Goal: Obtain resource: Download file/media

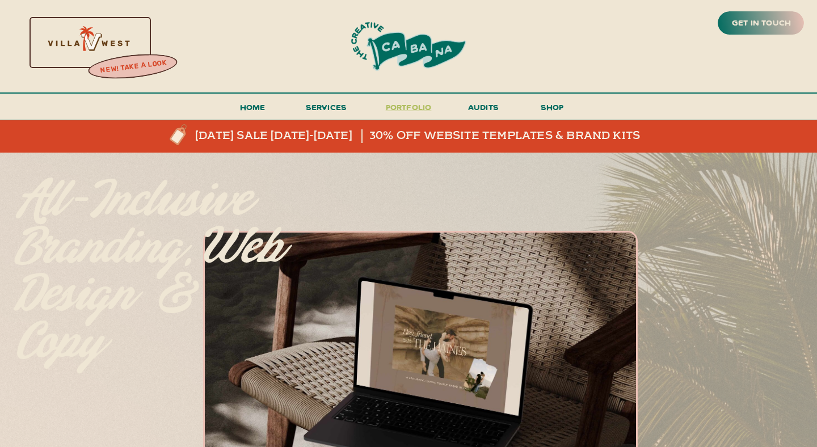
click at [407, 106] on h3 "portfolio" at bounding box center [408, 110] width 53 height 21
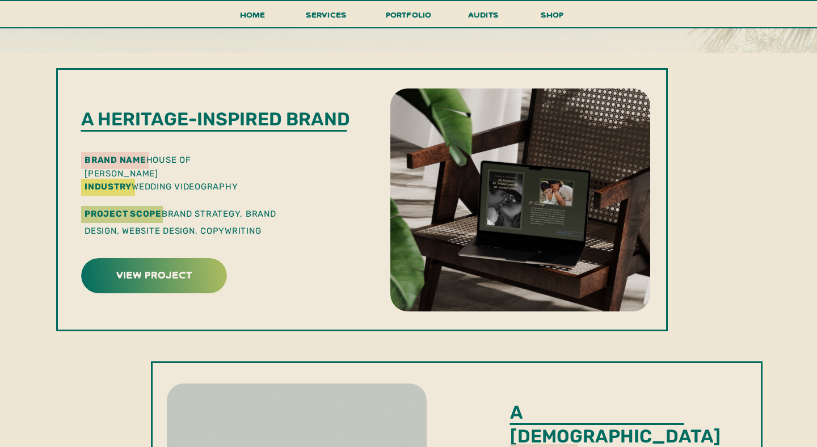
scroll to position [328, 0]
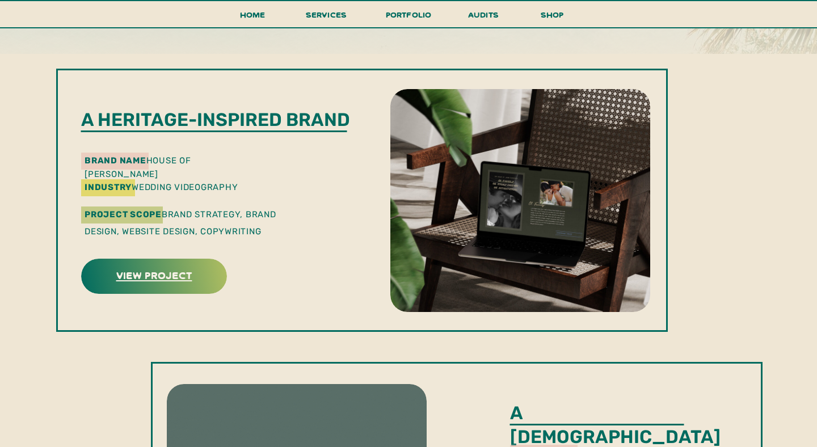
click at [175, 279] on h3 "view project" at bounding box center [154, 275] width 142 height 18
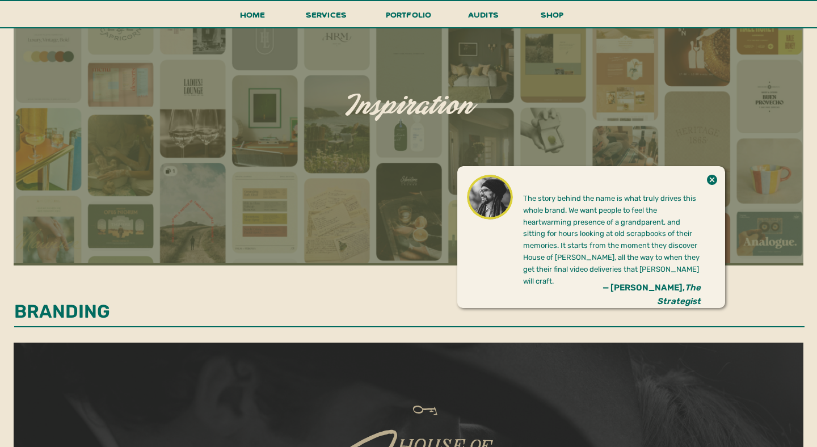
scroll to position [630, 0]
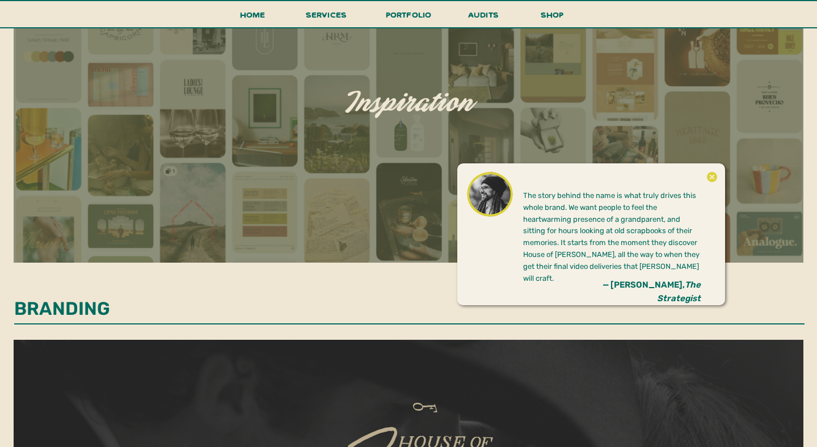
click at [710, 176] on icon at bounding box center [712, 177] width 10 height 10
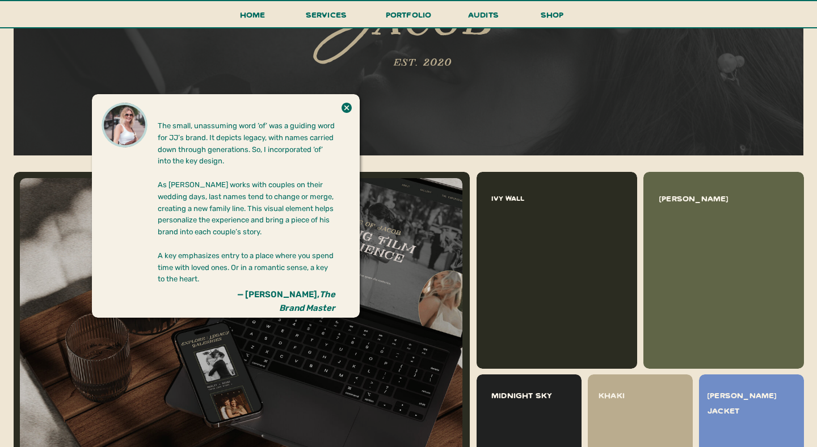
scroll to position [1097, 0]
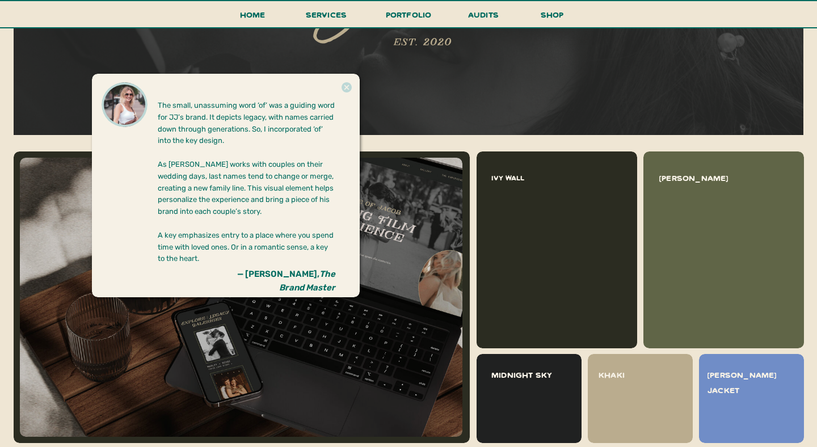
click at [349, 88] on icon at bounding box center [347, 87] width 10 height 10
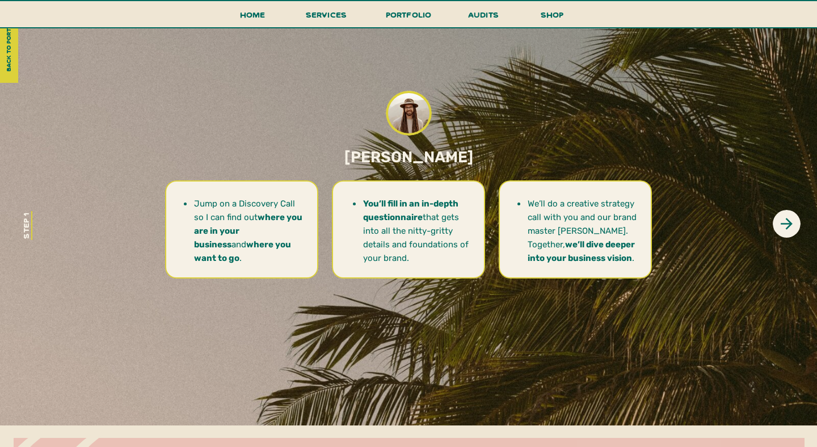
scroll to position [3169, 0]
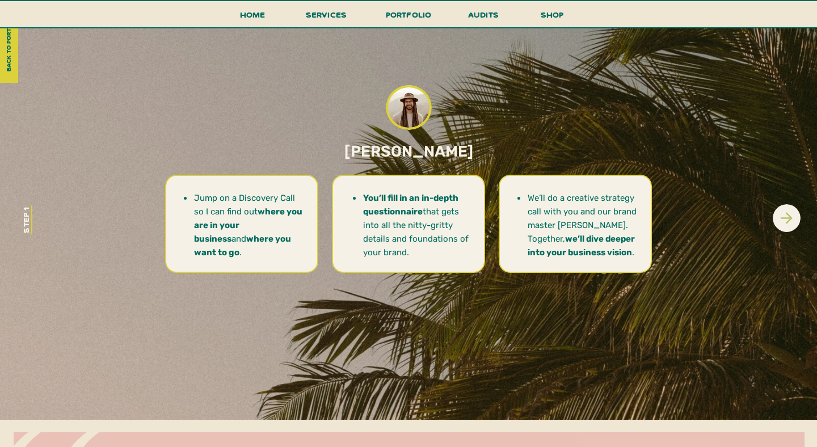
click at [784, 215] on icon at bounding box center [787, 218] width 18 height 18
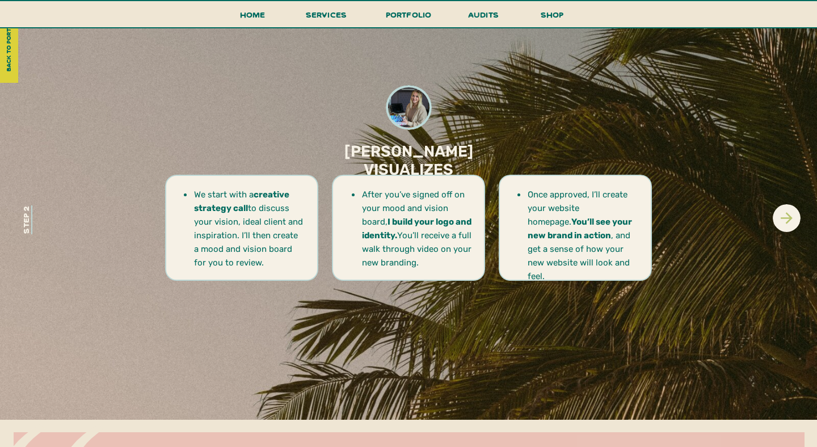
click at [784, 215] on icon at bounding box center [787, 218] width 18 height 18
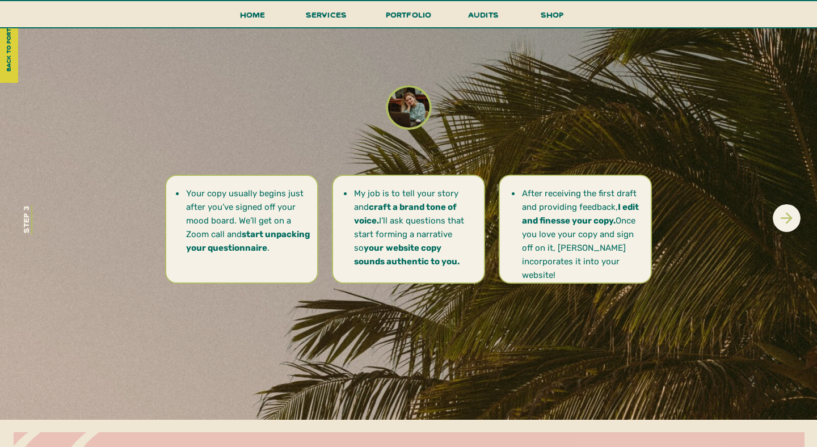
click at [784, 215] on icon at bounding box center [787, 218] width 18 height 18
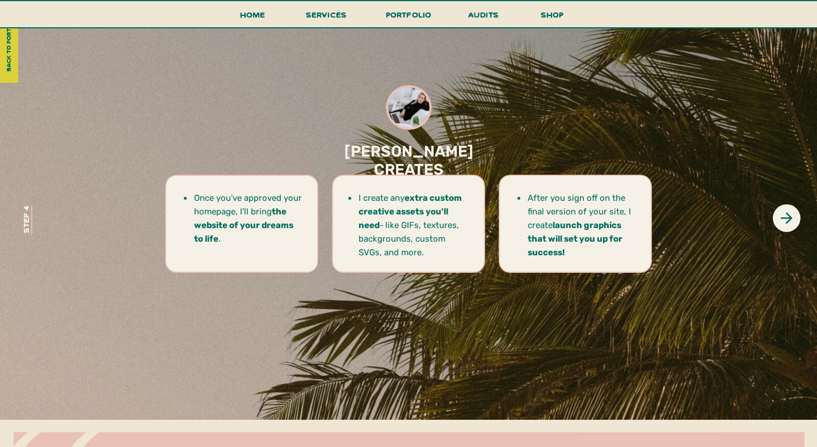
click at [793, 229] on div at bounding box center [787, 218] width 28 height 28
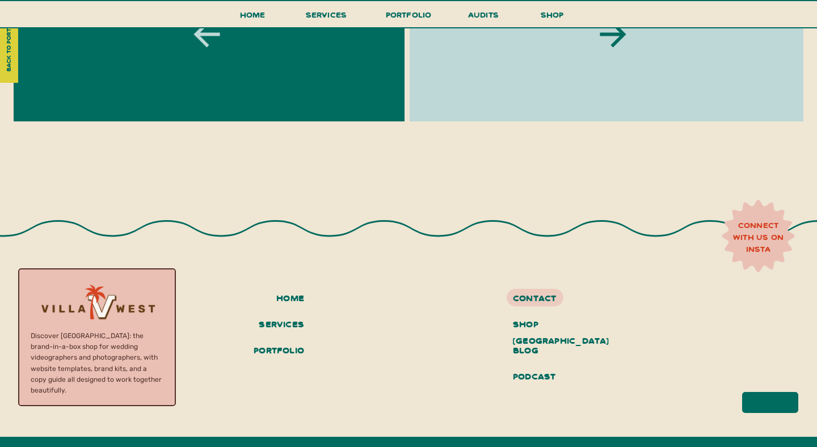
scroll to position [4091, 0]
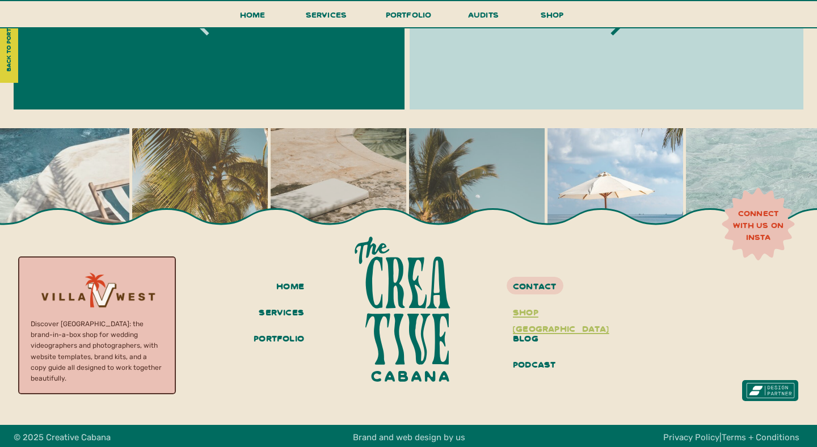
click at [542, 317] on h3 "shop [GEOGRAPHIC_DATA]" at bounding box center [555, 313] width 85 height 19
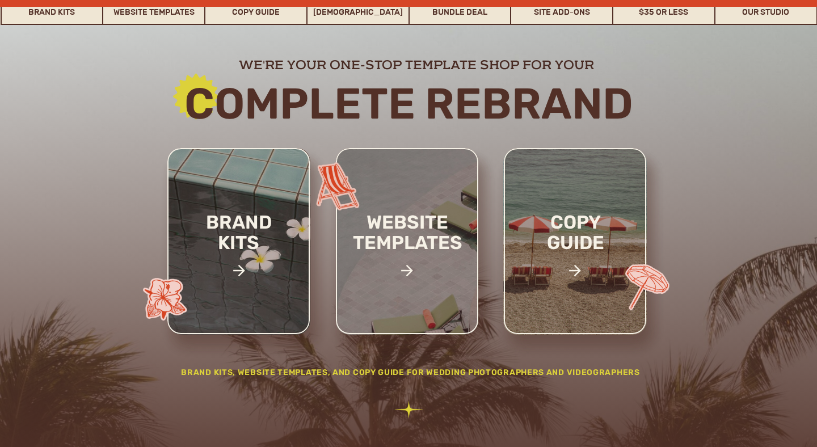
scroll to position [157, 0]
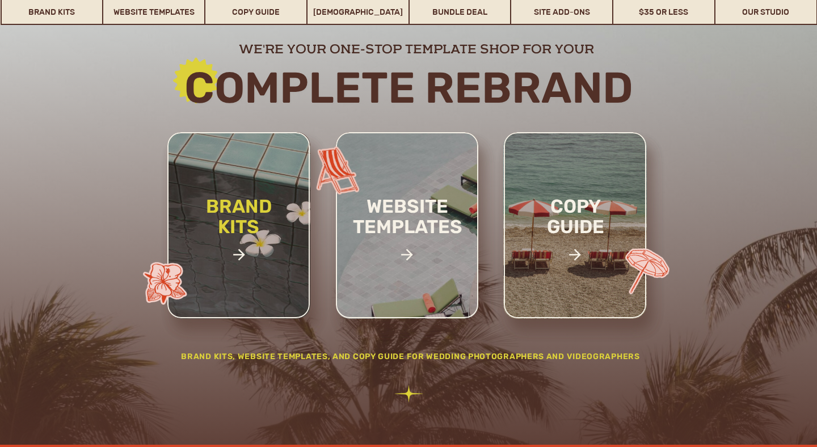
click at [249, 261] on h2 "brand kits" at bounding box center [239, 235] width 96 height 79
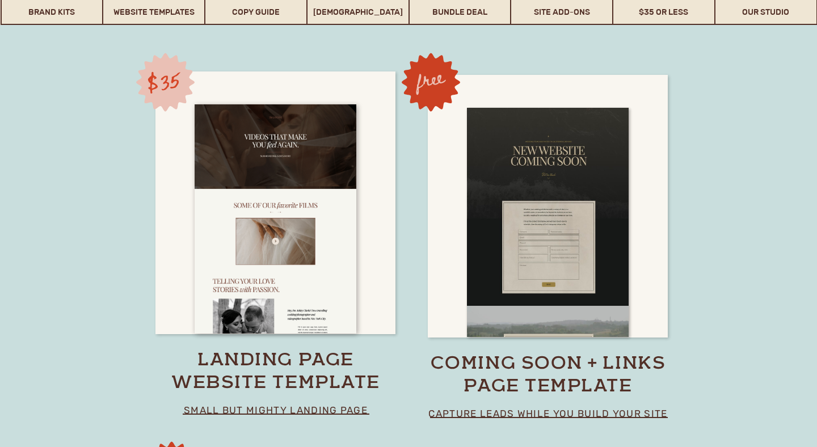
scroll to position [7912, 0]
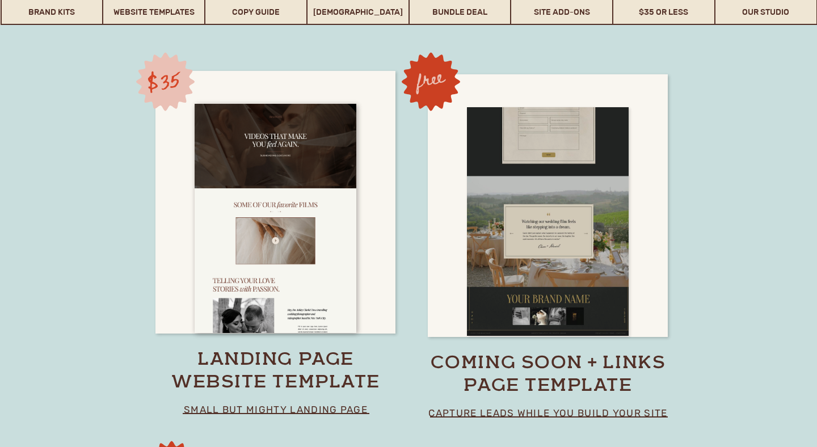
click at [527, 229] on div at bounding box center [548, 221] width 162 height 229
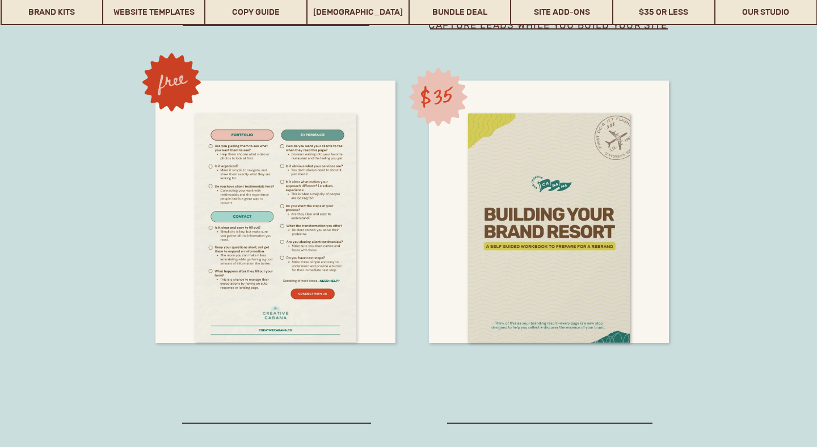
scroll to position [8344, 0]
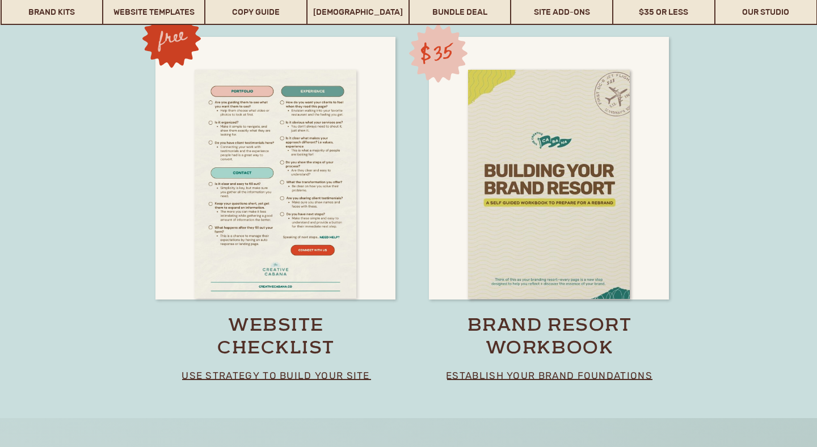
click at [334, 218] on div at bounding box center [276, 184] width 162 height 229
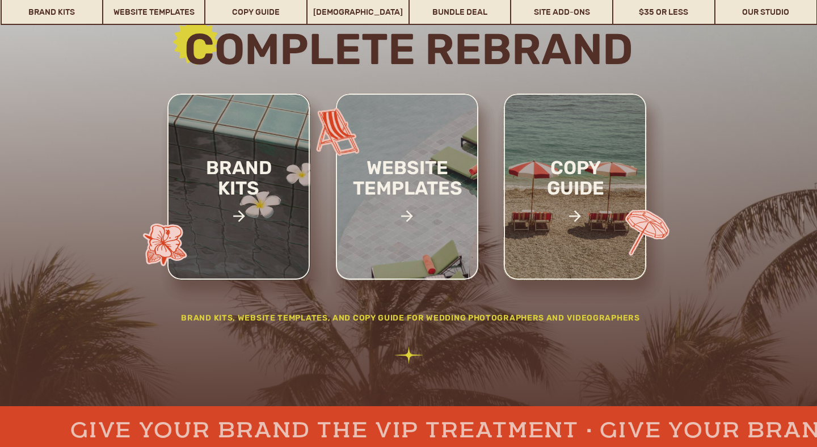
scroll to position [0, 0]
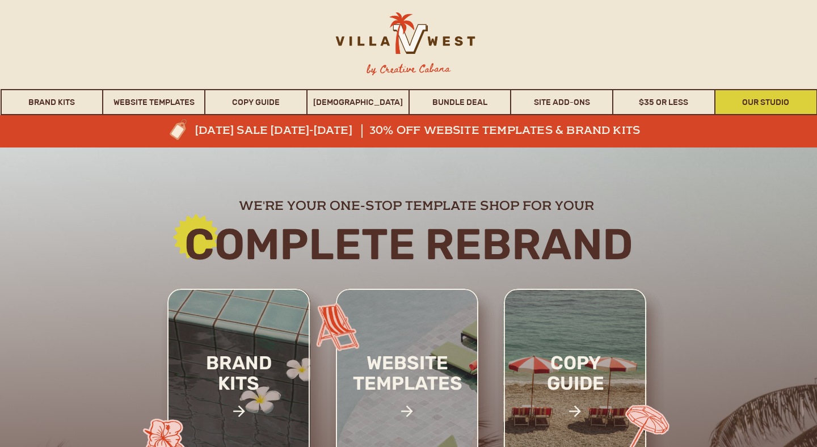
click at [757, 114] on link "Our Studio" at bounding box center [765, 102] width 101 height 26
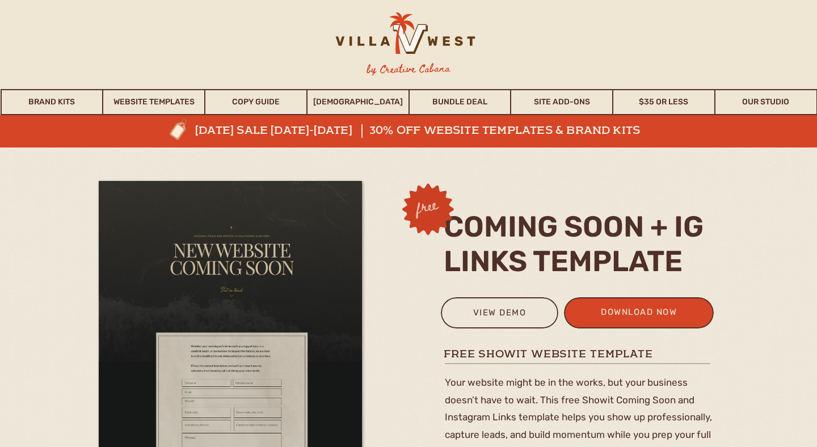
scroll to position [52, 0]
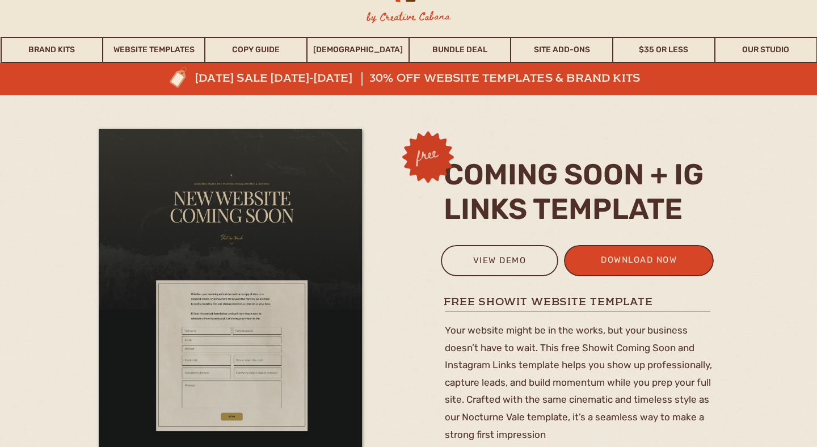
click at [596, 272] on div at bounding box center [639, 260] width 150 height 31
click at [601, 259] on div "download now" at bounding box center [638, 261] width 111 height 19
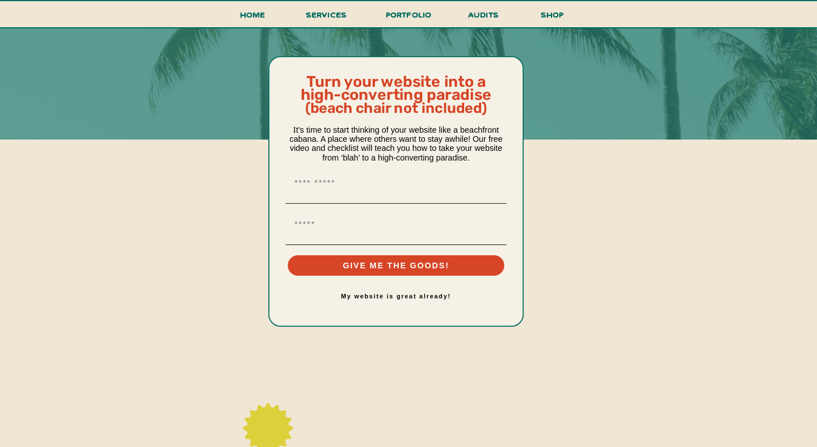
scroll to position [312, 0]
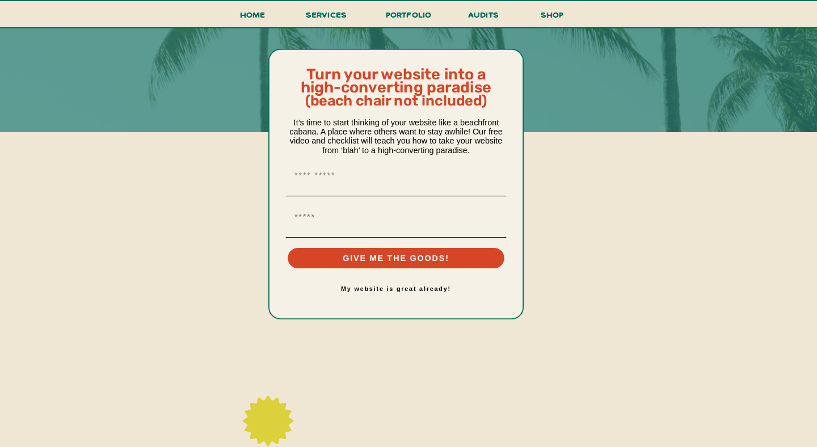
click at [414, 184] on input "First Name" at bounding box center [396, 176] width 221 height 20
type input "******"
click at [398, 230] on div "Email" at bounding box center [396, 216] width 227 height 31
click at [385, 208] on input "Email" at bounding box center [396, 217] width 221 height 20
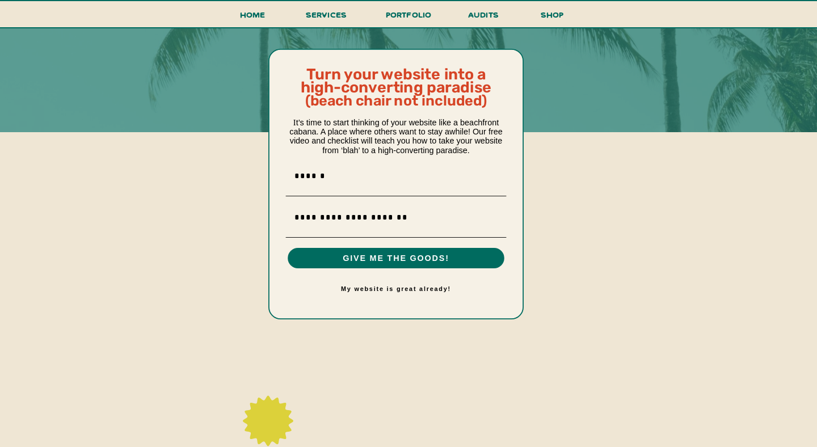
type input "**********"
click at [367, 265] on button "GIVE ME THE GOODS!" at bounding box center [396, 258] width 217 height 20
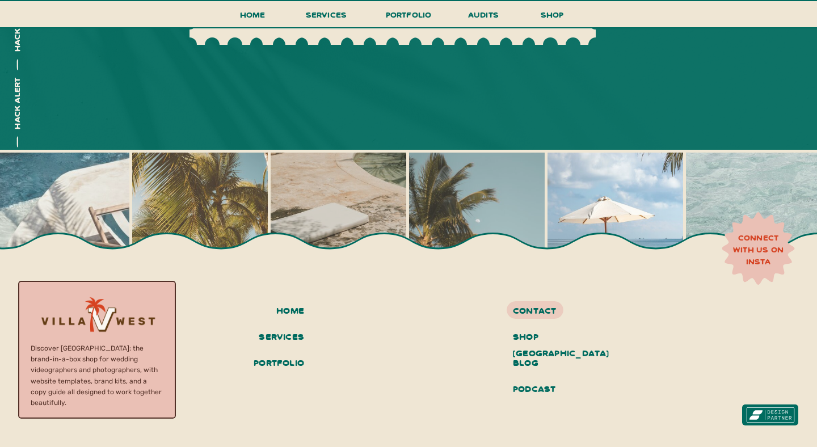
scroll to position [1815, 0]
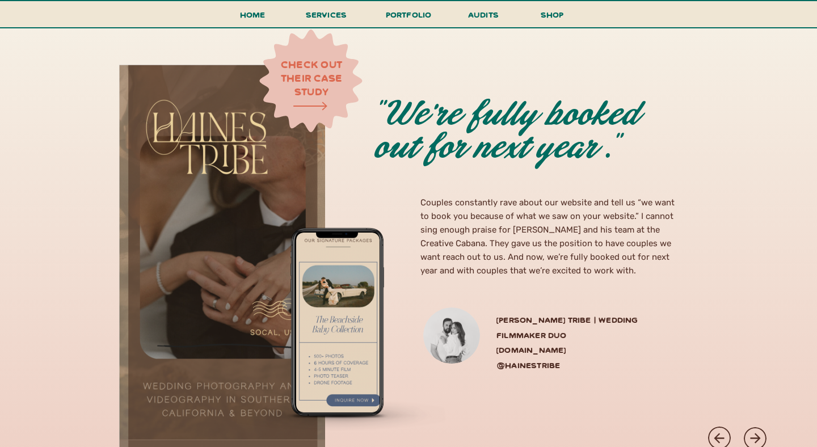
scroll to position [2963, 0]
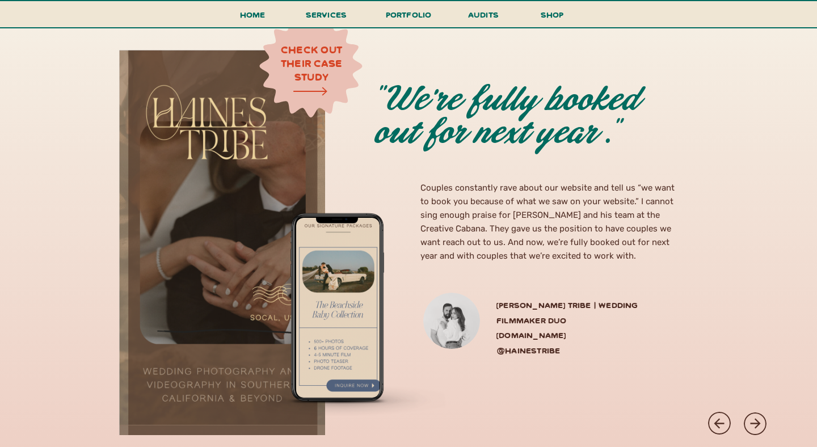
click at [302, 54] on h3 "check out their case study" at bounding box center [312, 63] width 64 height 40
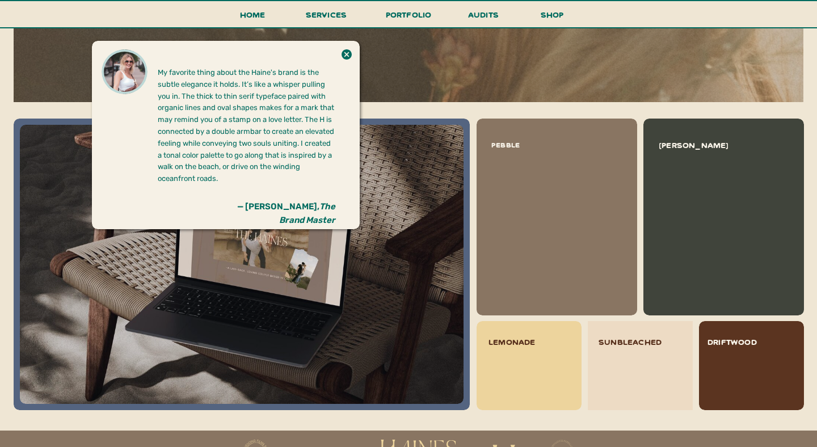
scroll to position [1139, 0]
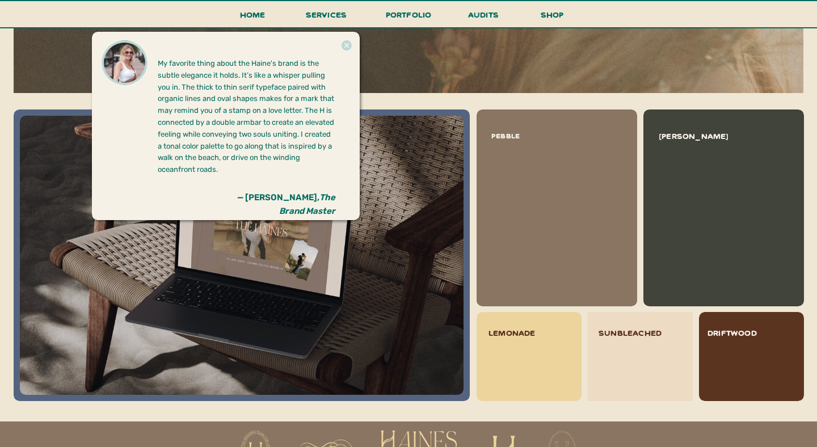
click at [347, 44] on icon at bounding box center [346, 45] width 12 height 23
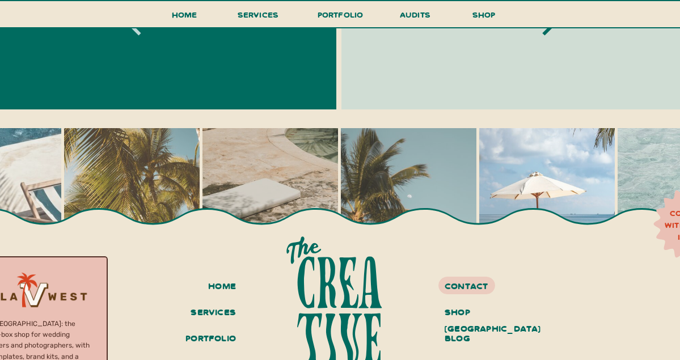
scroll to position [3766, 0]
